Goal: Find specific page/section: Find specific page/section

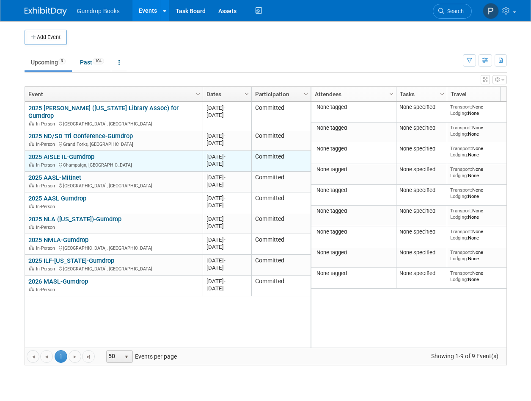
click at [69, 153] on link "2025 AISLE IL-Gumdrop" at bounding box center [61, 157] width 66 height 8
click at [132, 153] on div "2025 AISLE IL-Gumdrop In-Person [GEOGRAPHIC_DATA], [GEOGRAPHIC_DATA]" at bounding box center [113, 160] width 171 height 15
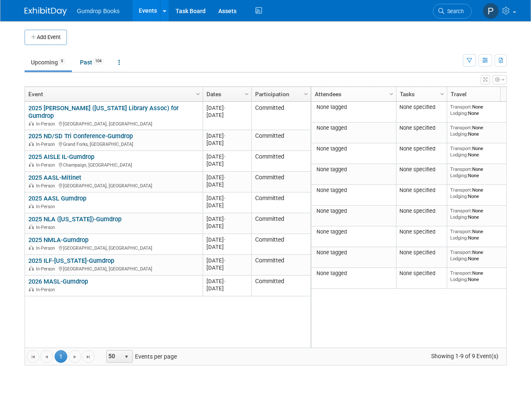
click at [77, 153] on link "2025 AISLE IL-Gumdrop" at bounding box center [61, 157] width 66 height 8
